Goal: Transaction & Acquisition: Subscribe to service/newsletter

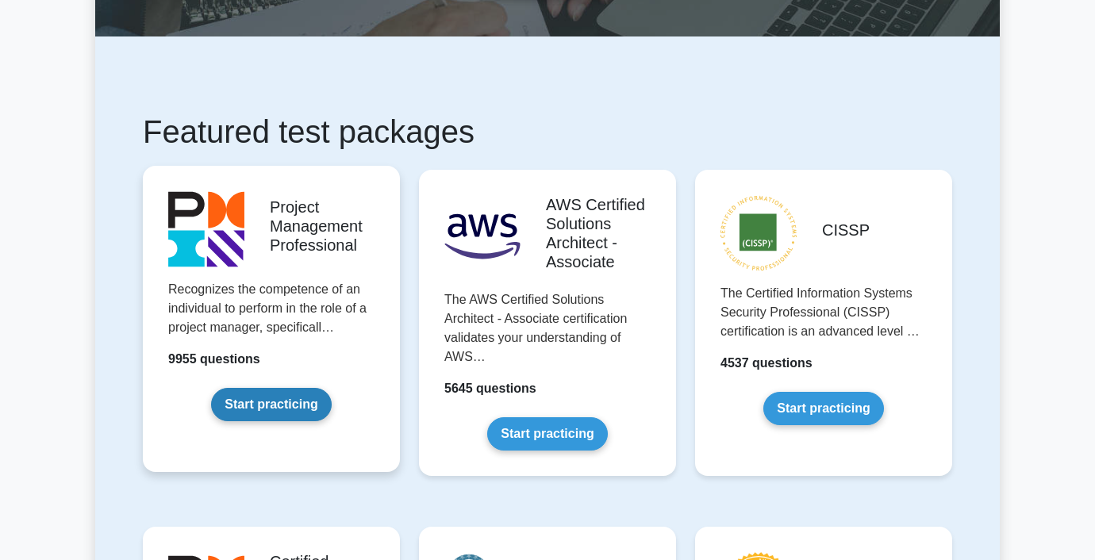
scroll to position [292, 0]
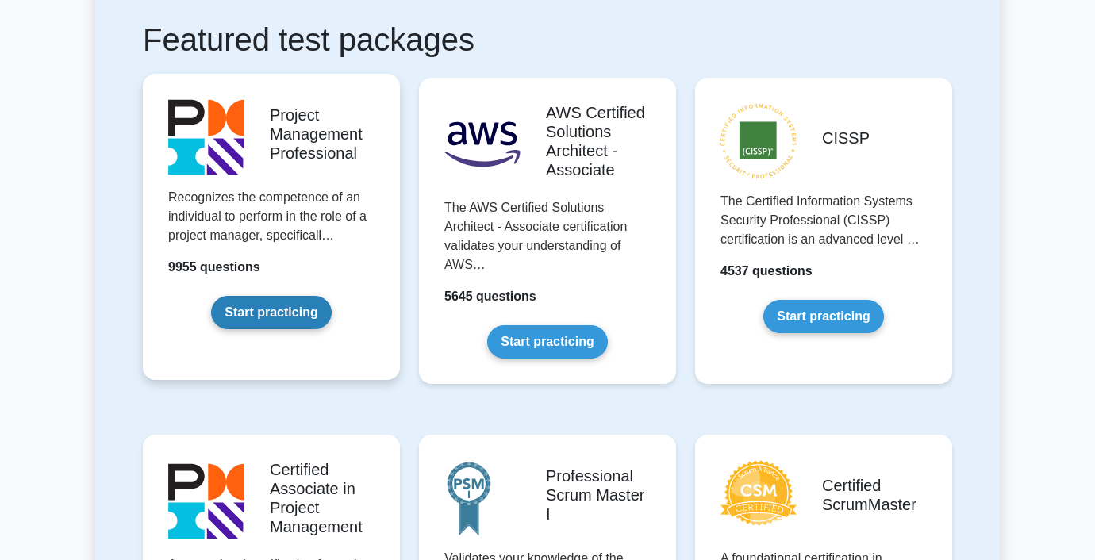
click at [258, 320] on link "Start practicing" at bounding box center [271, 312] width 120 height 33
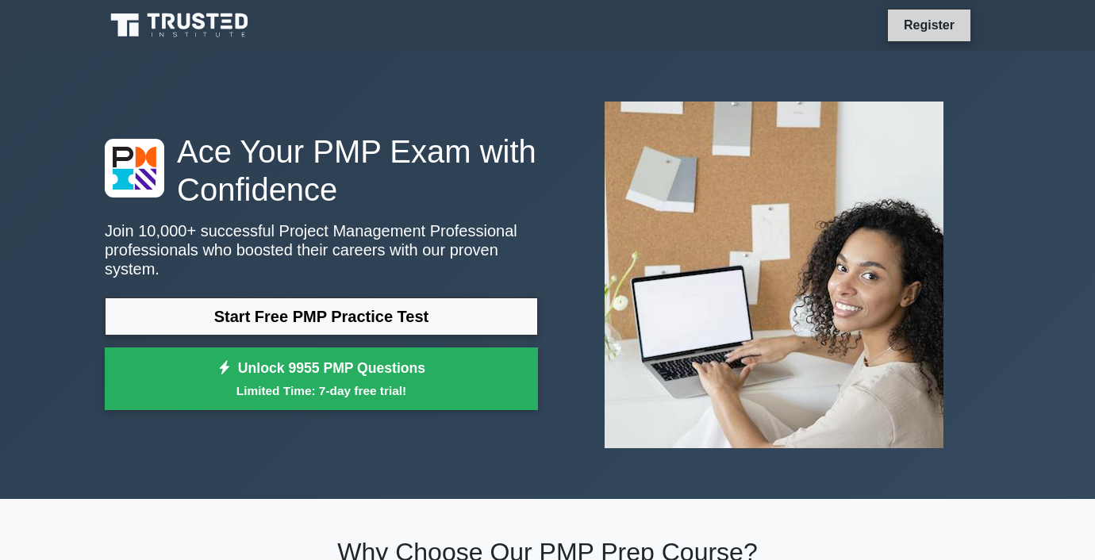
click at [933, 22] on link "Register" at bounding box center [929, 25] width 70 height 20
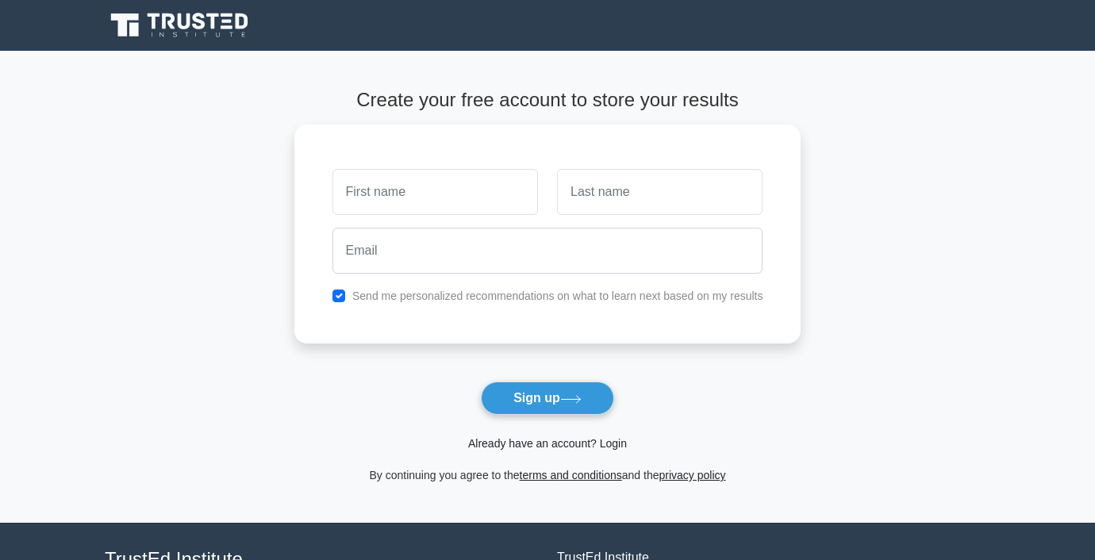
click at [566, 440] on link "Already have an account? Login" at bounding box center [547, 443] width 159 height 13
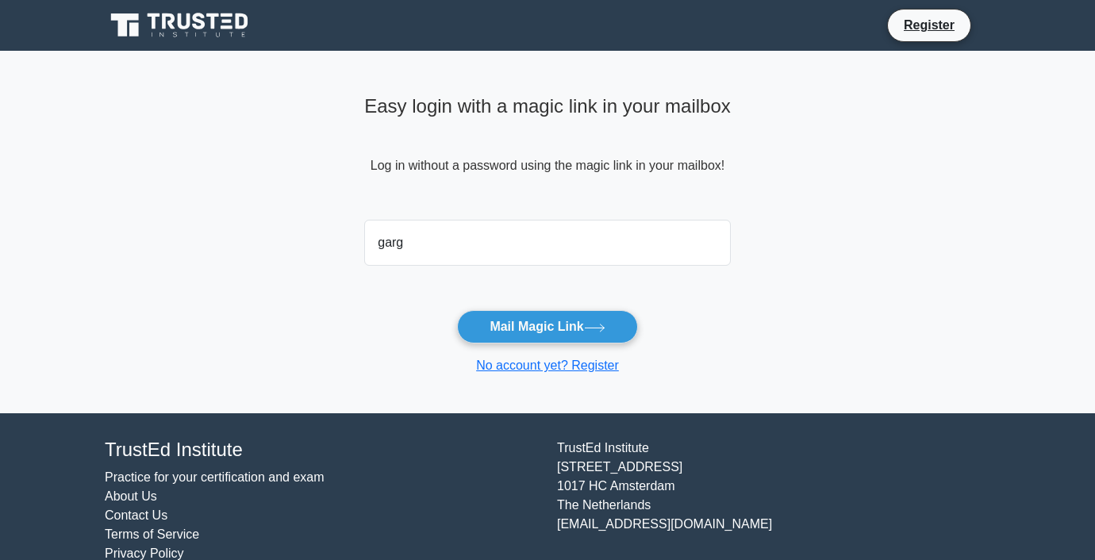
type input "[EMAIL_ADDRESS][DOMAIN_NAME]"
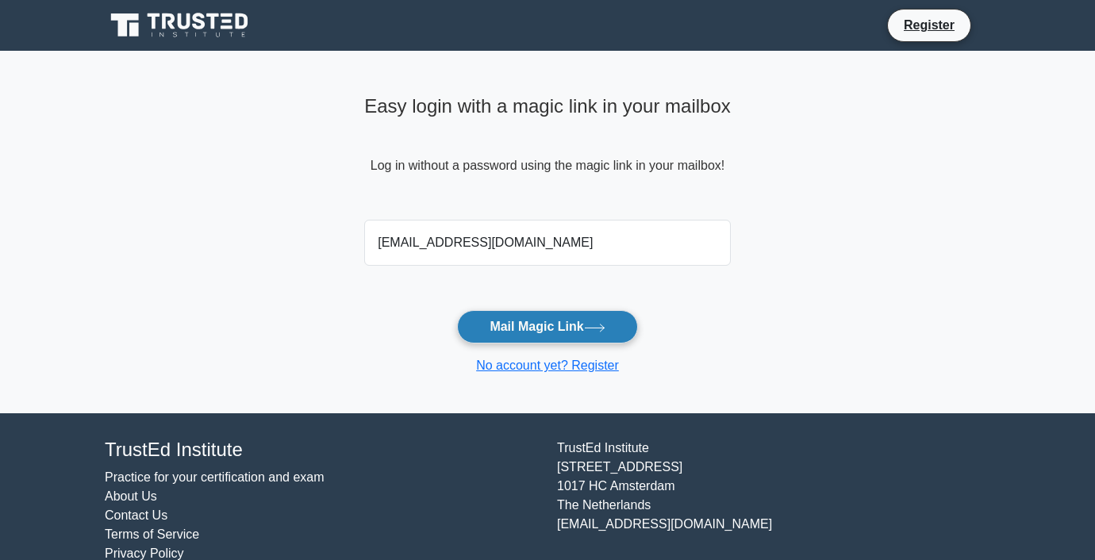
click at [569, 326] on button "Mail Magic Link" at bounding box center [547, 326] width 180 height 33
